Goal: Information Seeking & Learning: Learn about a topic

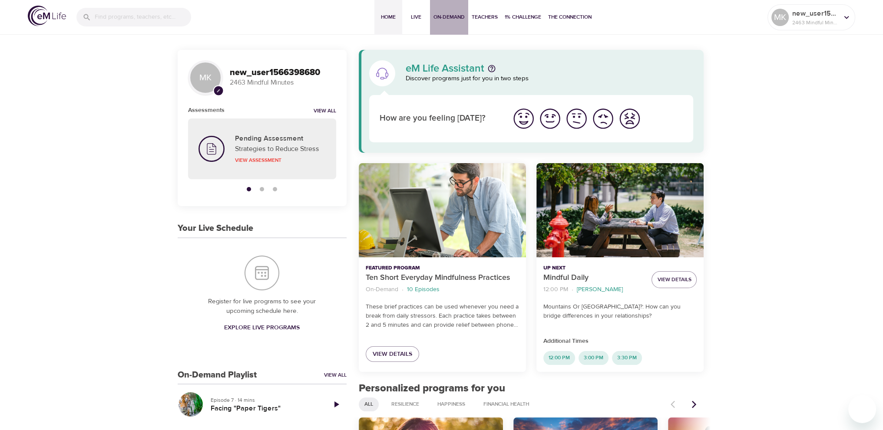
click at [450, 13] on span "On-Demand" at bounding box center [448, 17] width 31 height 9
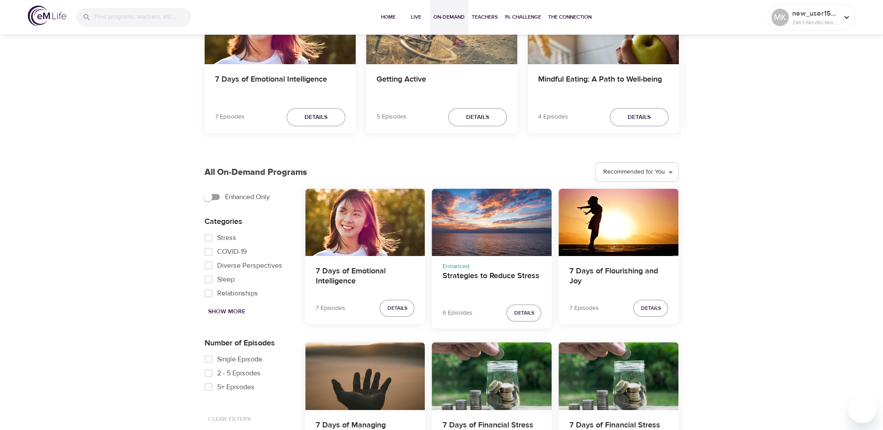
scroll to position [130, 0]
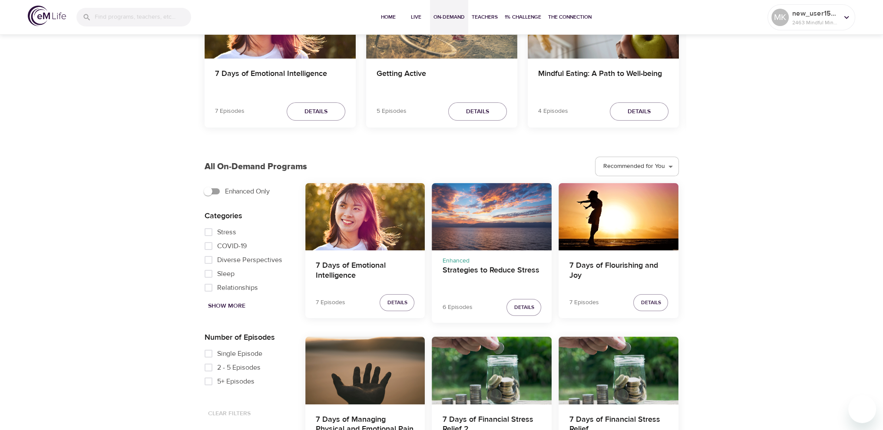
click at [208, 231] on input "Stress" at bounding box center [208, 232] width 17 height 14
checkbox input "true"
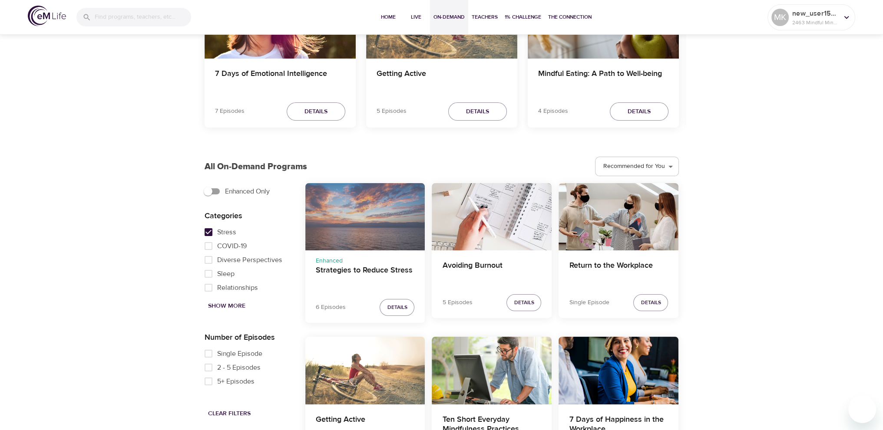
click at [359, 232] on div "Strategies to Reduce Stress" at bounding box center [365, 216] width 120 height 67
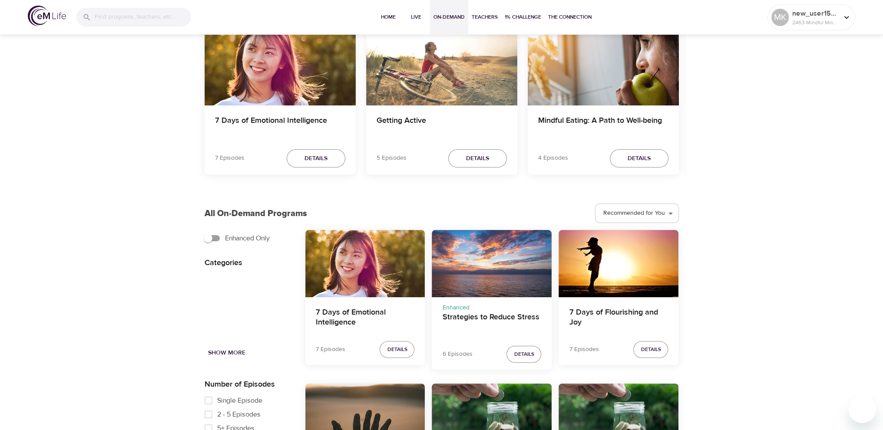
scroll to position [84, 0]
click at [305, 156] on span "Details" at bounding box center [315, 158] width 23 height 11
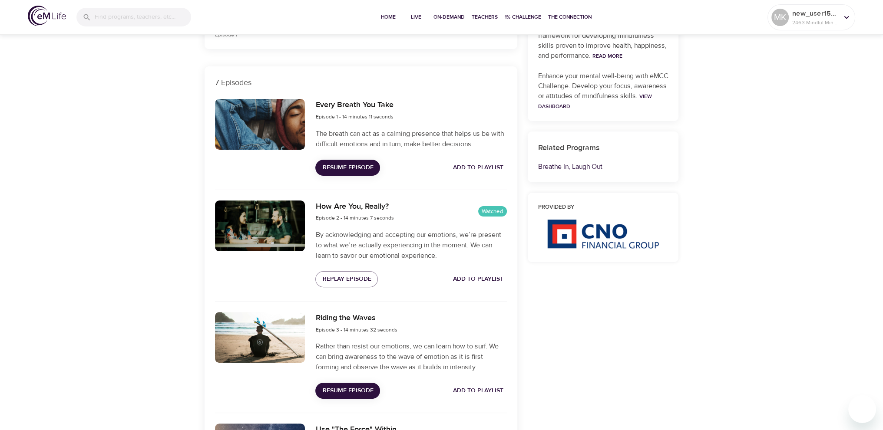
scroll to position [260, 0]
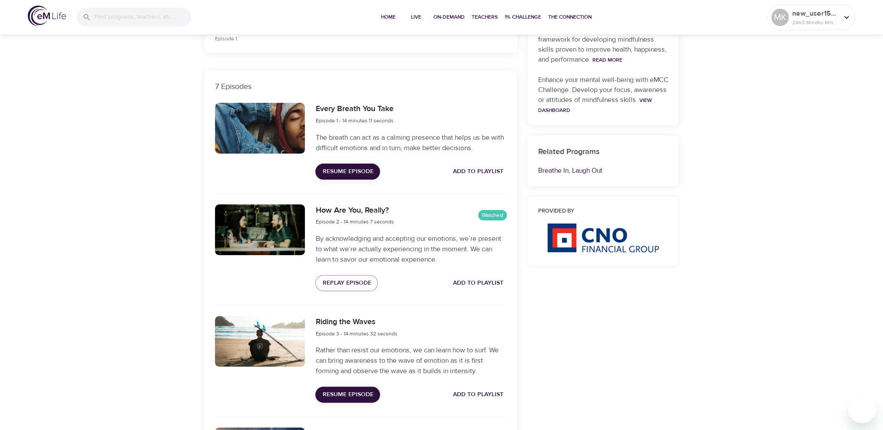
click at [343, 170] on span "Resume Episode" at bounding box center [347, 171] width 51 height 11
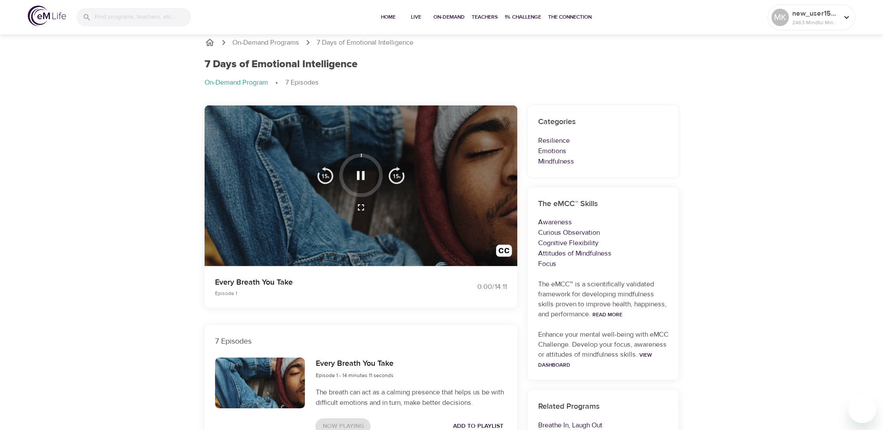
scroll to position [0, 0]
